Goal: Information Seeking & Learning: Find specific page/section

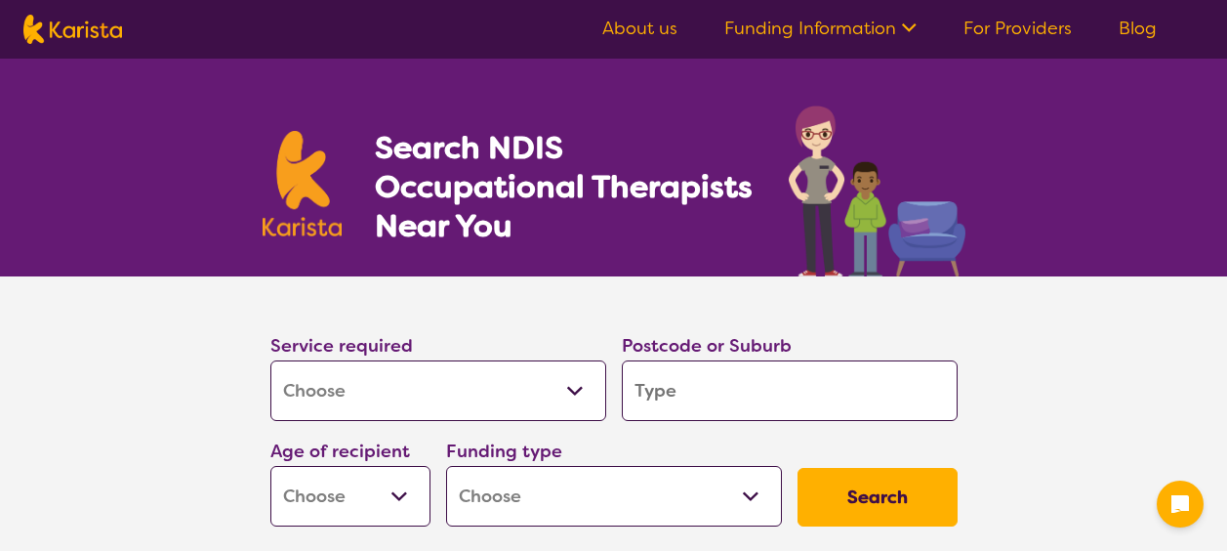
select select "[MEDICAL_DATA]"
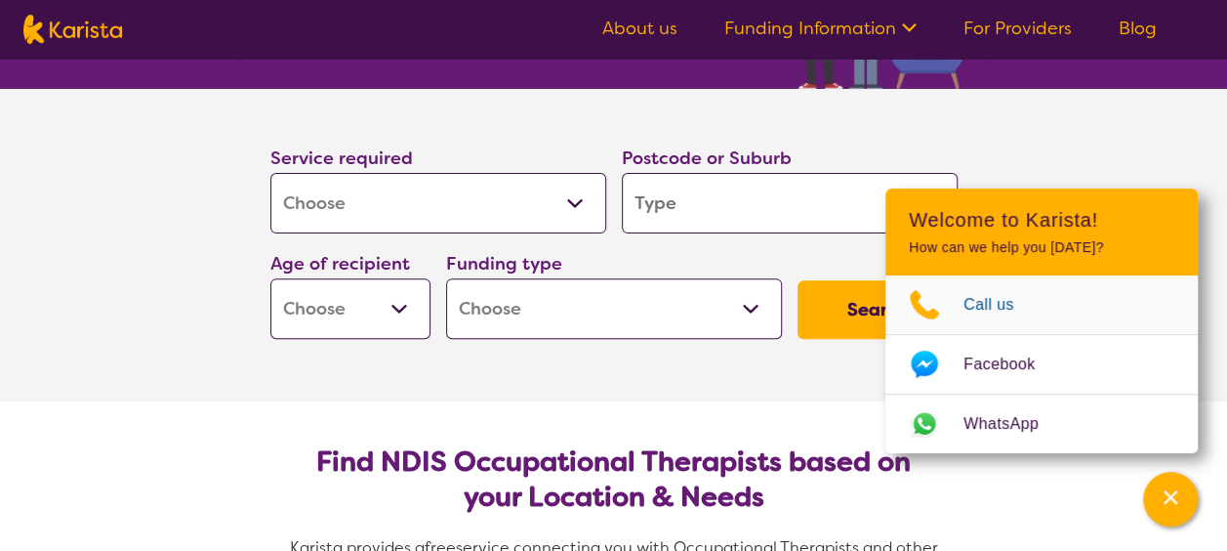
scroll to position [195, 0]
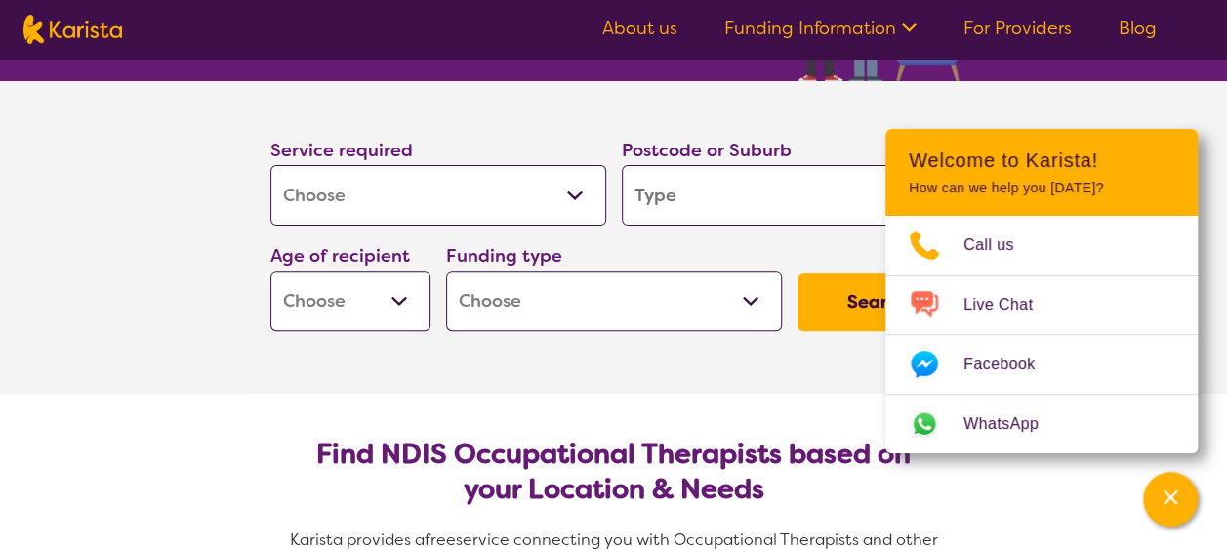
click at [774, 196] on input "search" at bounding box center [790, 195] width 336 height 61
click at [777, 196] on input "search" at bounding box center [790, 195] width 336 height 61
type input "6"
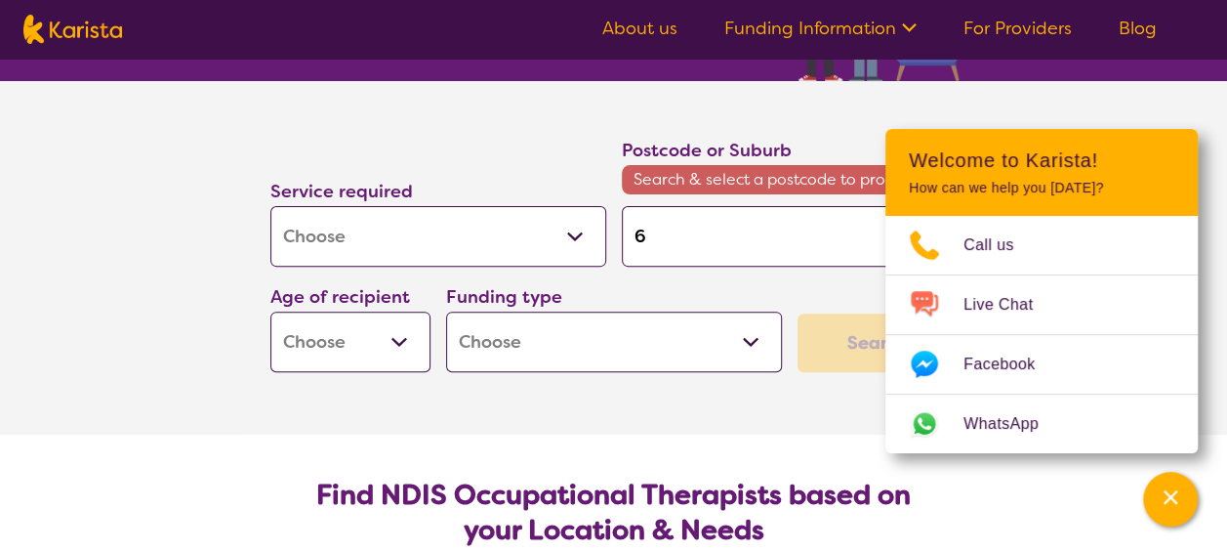
type input "60"
type input "605"
type input "6056"
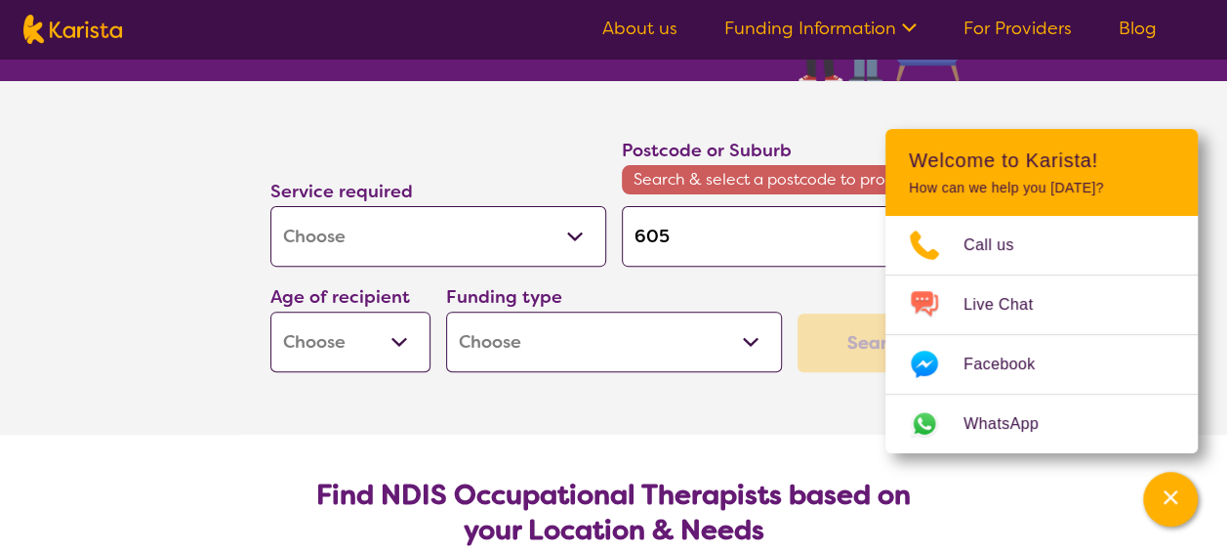
type input "6056"
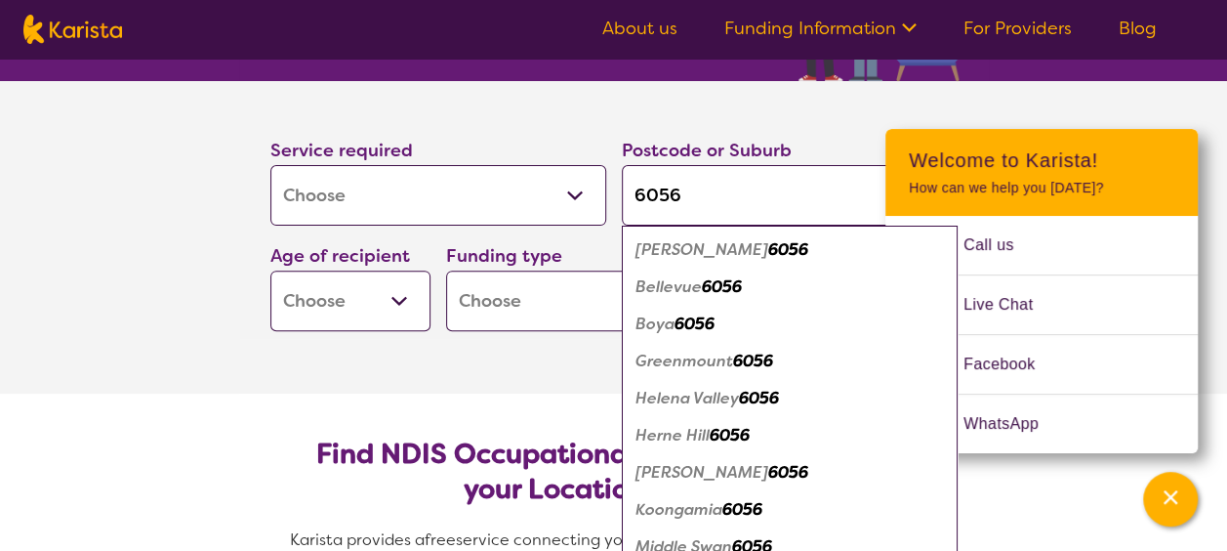
type input "6056"
click at [350, 304] on select "Early Childhood - 0 to 9 Child - 10 to 11 Adolescent - 12 to 17 Adult - 18 to 6…" at bounding box center [350, 300] width 160 height 61
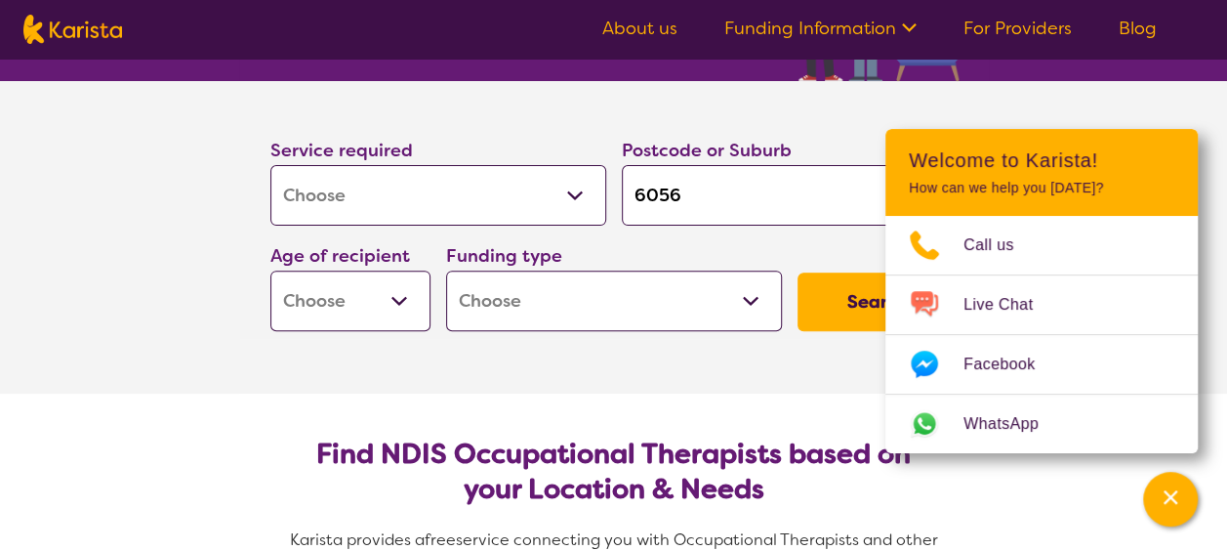
click at [168, 293] on section "Service required Allied Health Assistant Assessment ([MEDICAL_DATA] or [MEDICAL…" at bounding box center [613, 237] width 1227 height 312
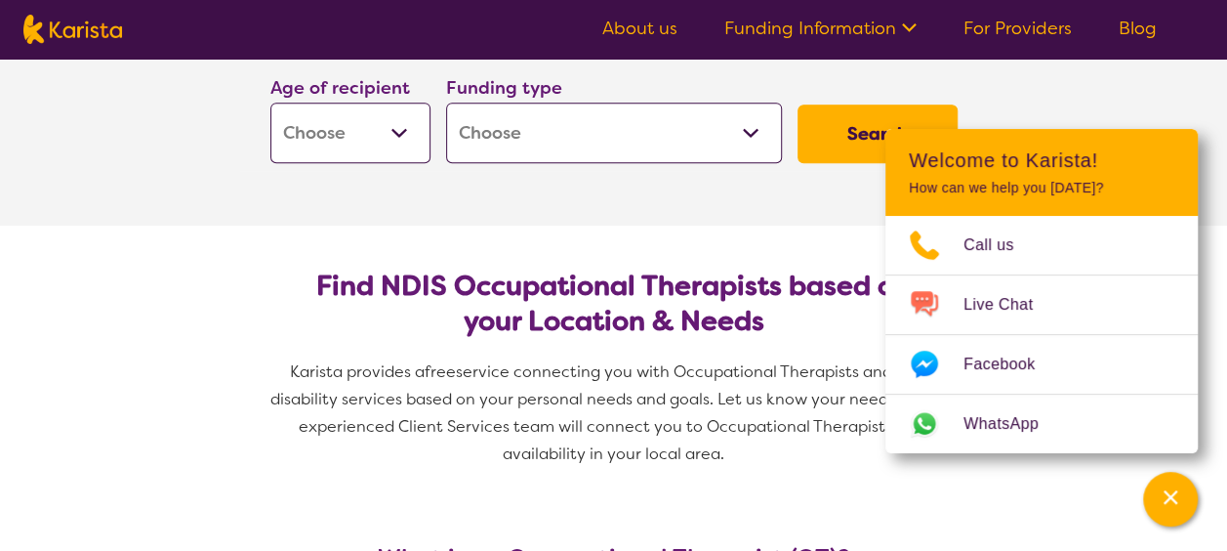
scroll to position [293, 0]
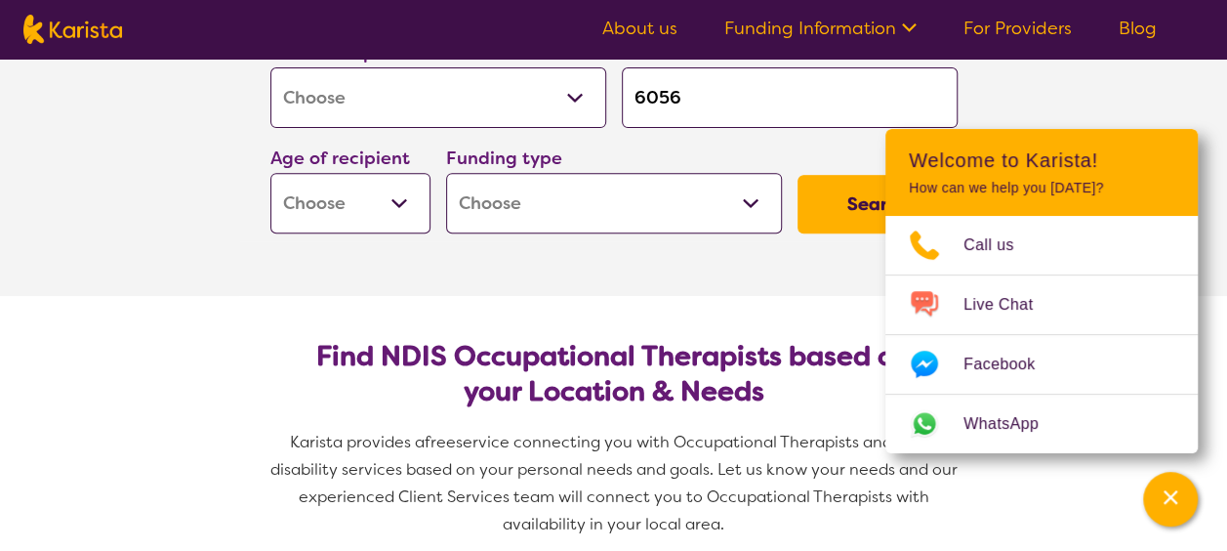
click at [410, 216] on select "Early Childhood - 0 to 9 Child - 10 to 11 Adolescent - 12 to 17 Adult - 18 to 6…" at bounding box center [350, 203] width 160 height 61
select select "AD"
click at [270, 173] on select "Early Childhood - 0 to 9 Child - 10 to 11 Adolescent - 12 to 17 Adult - 18 to 6…" at bounding box center [350, 203] width 160 height 61
select select "AD"
click at [772, 207] on select "Home Care Package (HCP) National Disability Insurance Scheme (NDIS) I don't know" at bounding box center [614, 203] width 336 height 61
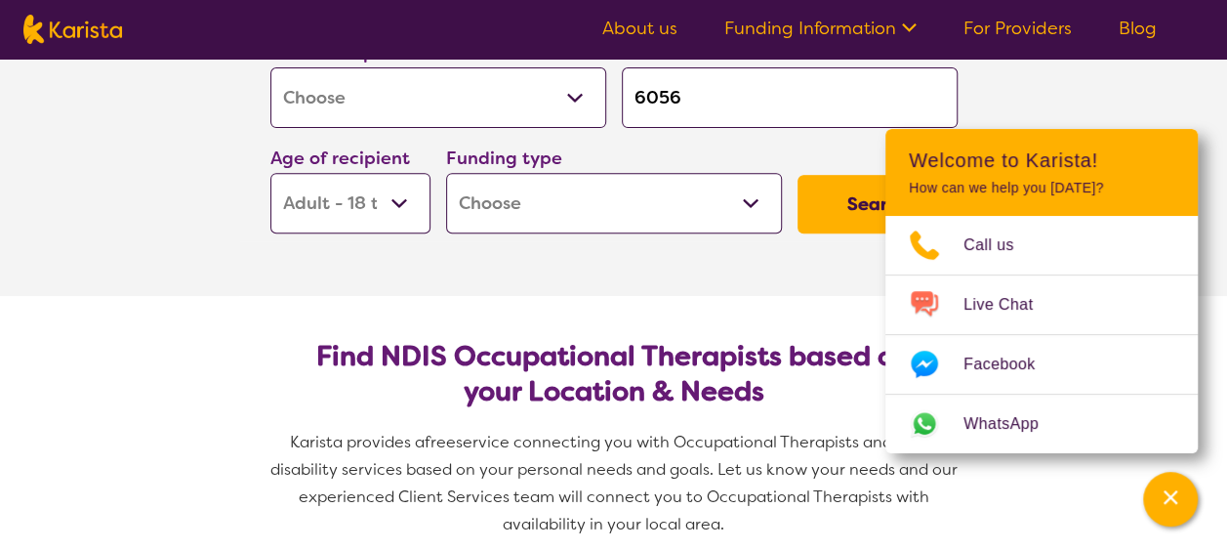
select select "NDIS"
click at [446, 173] on select "Home Care Package (HCP) National Disability Insurance Scheme (NDIS) I don't know" at bounding box center [614, 203] width 336 height 61
select select "NDIS"
click at [872, 200] on button "Search" at bounding box center [878, 204] width 160 height 59
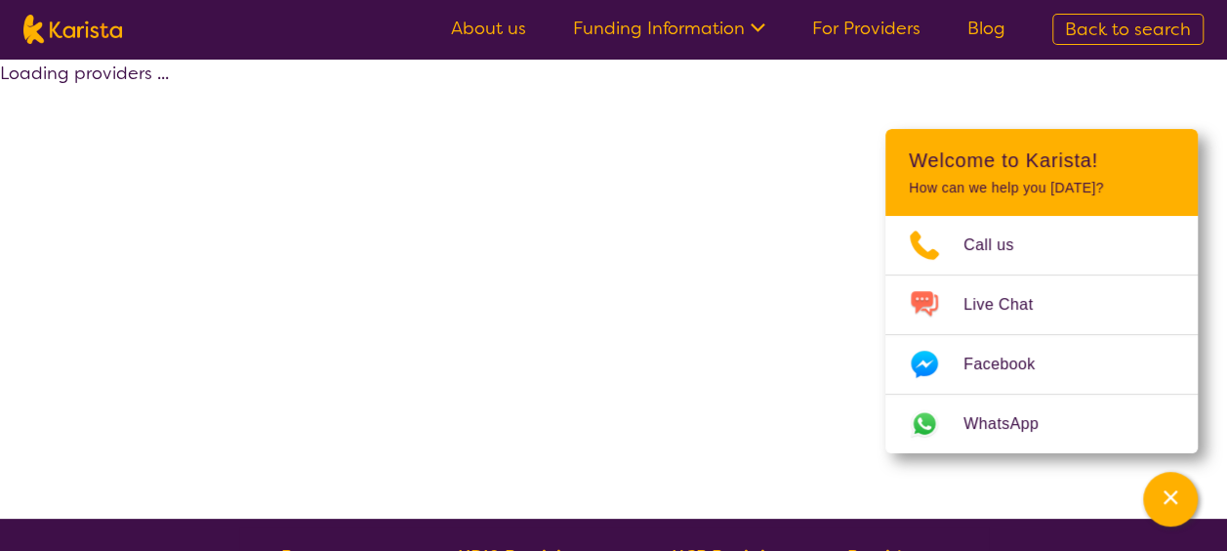
select select "by_score"
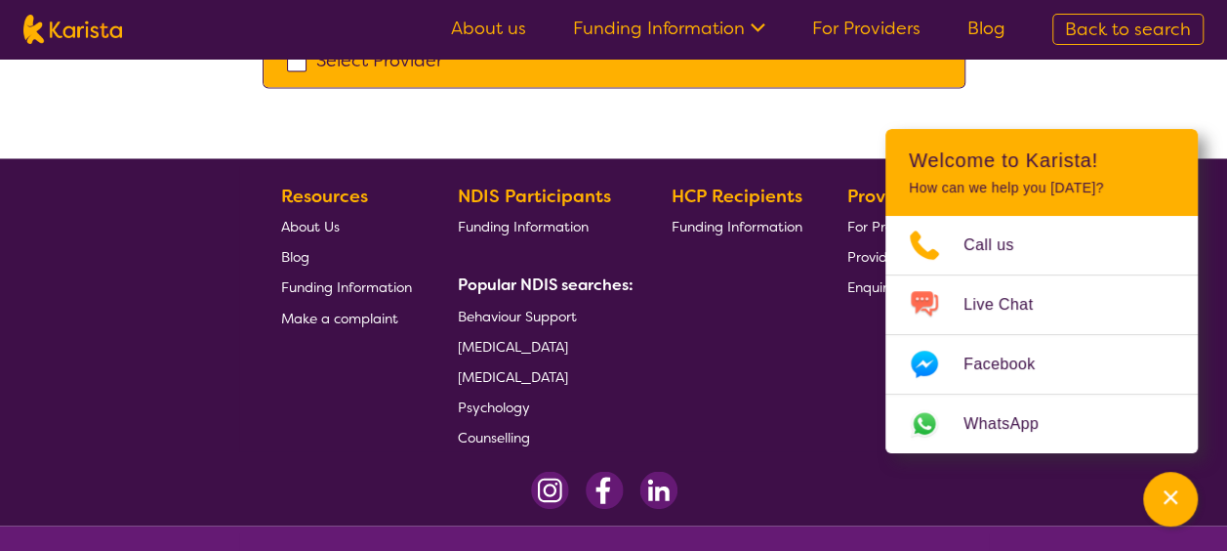
scroll to position [1591, 0]
